Goal: Information Seeking & Learning: Learn about a topic

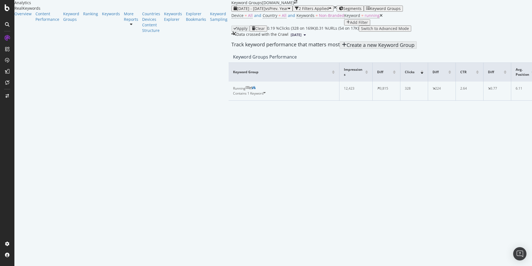
click at [248, 96] on span "1 Keyword" at bounding box center [256, 93] width 16 height 5
click at [246, 89] on icon at bounding box center [247, 87] width 3 height 3
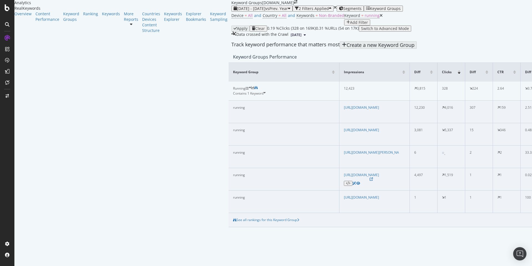
scroll to position [52, 0]
